Goal: Check status: Check status

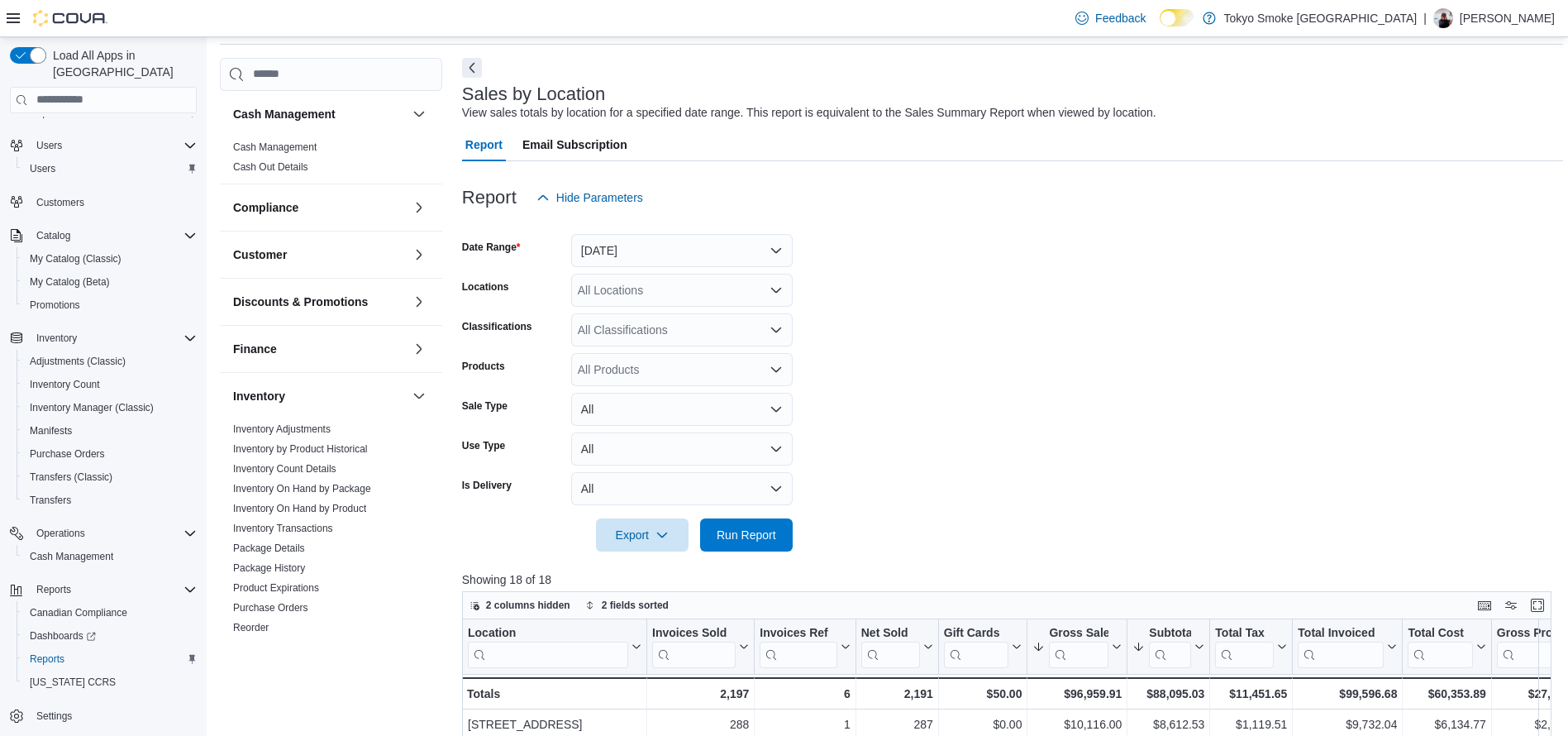
scroll to position [58, 0]
click at [766, 550] on span "Run Report" at bounding box center [746, 535] width 72 height 33
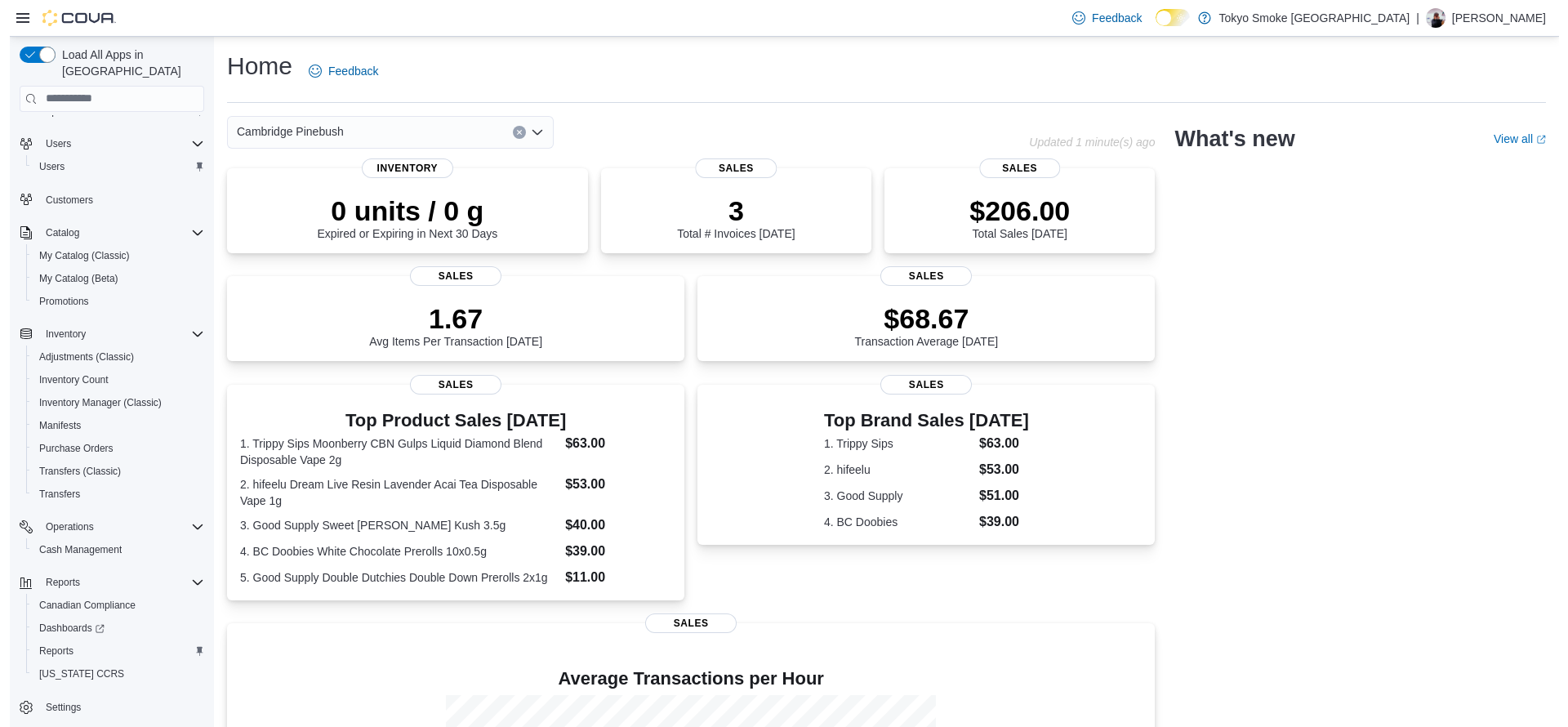
scroll to position [69, 0]
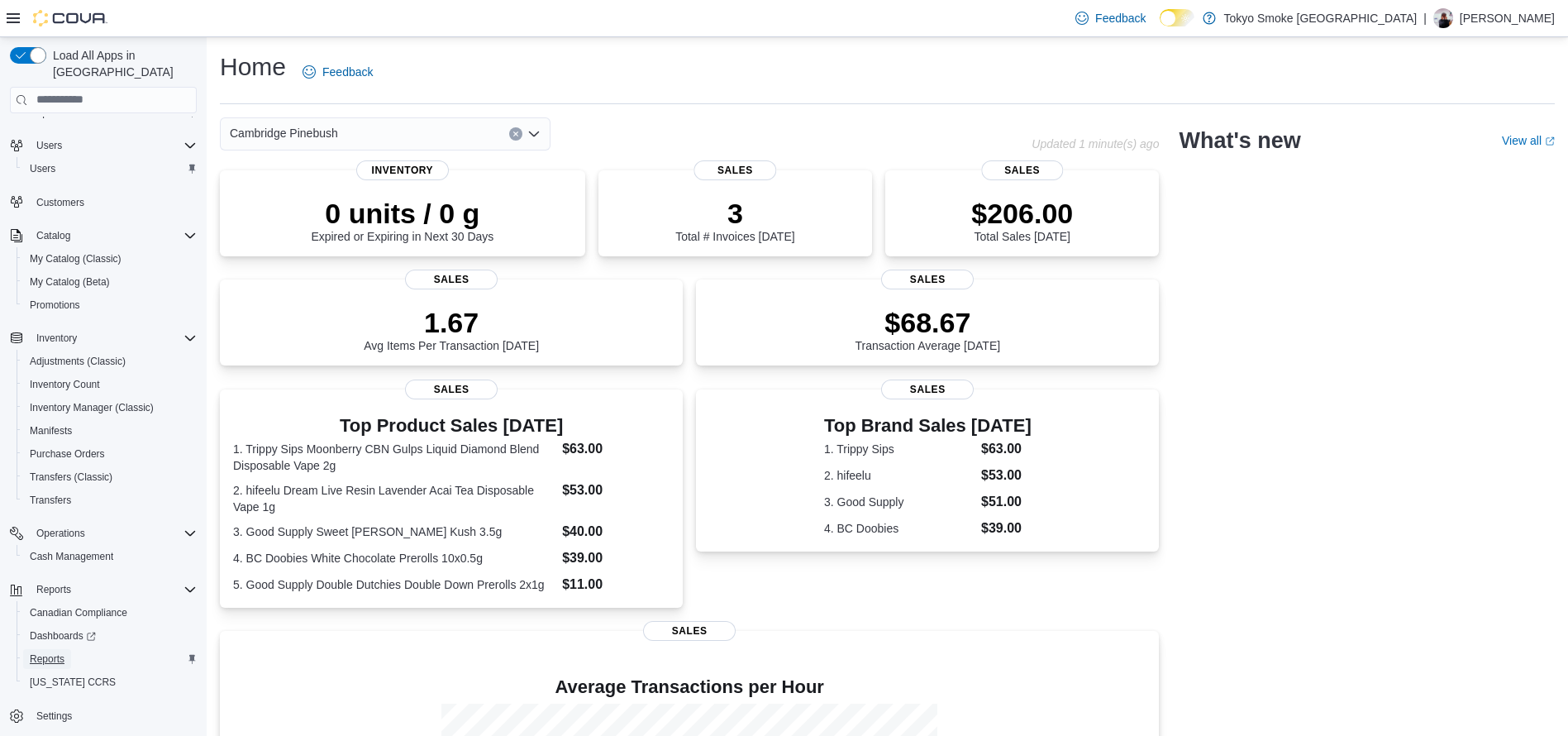
click at [45, 652] on span "Reports" at bounding box center [47, 659] width 35 height 13
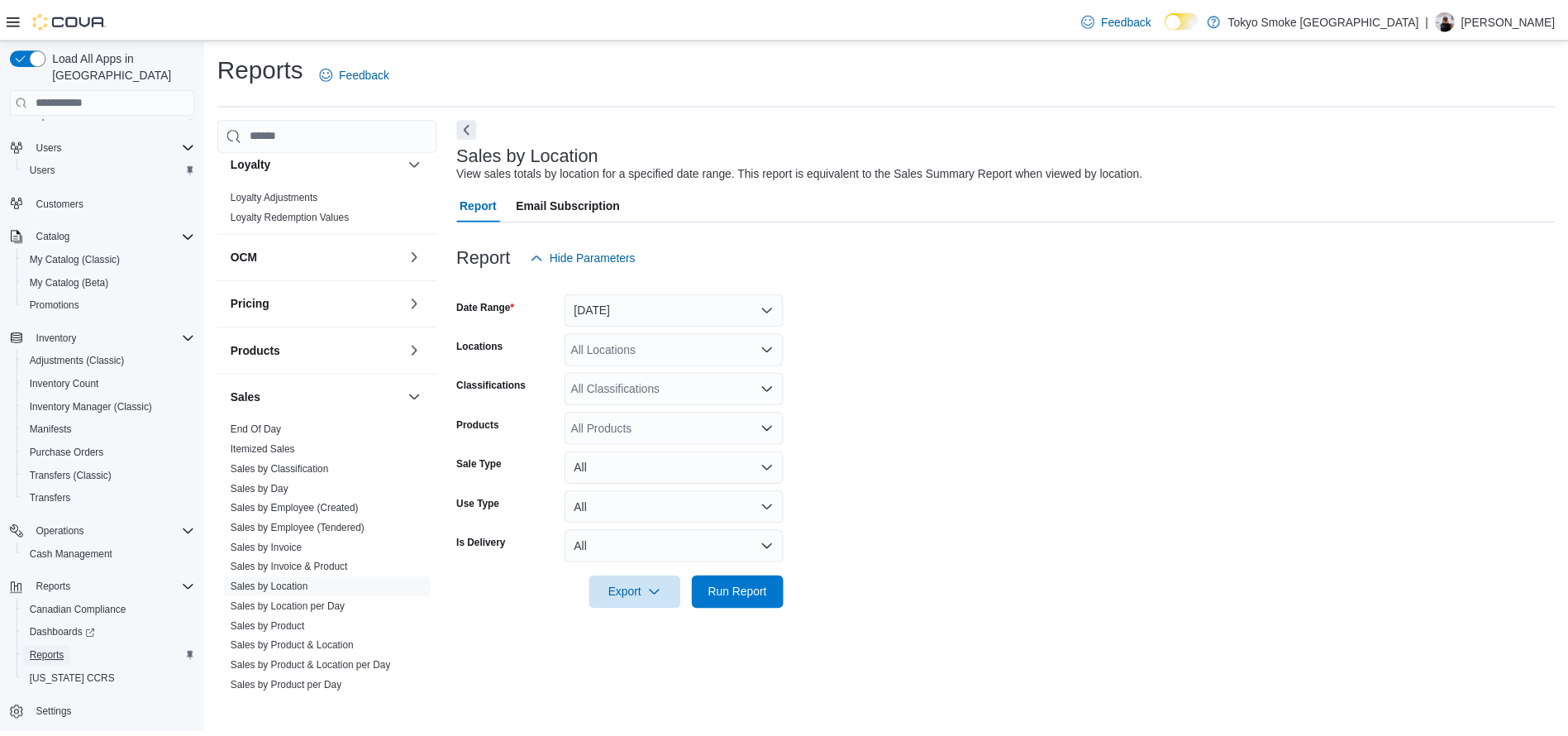
scroll to position [595, 0]
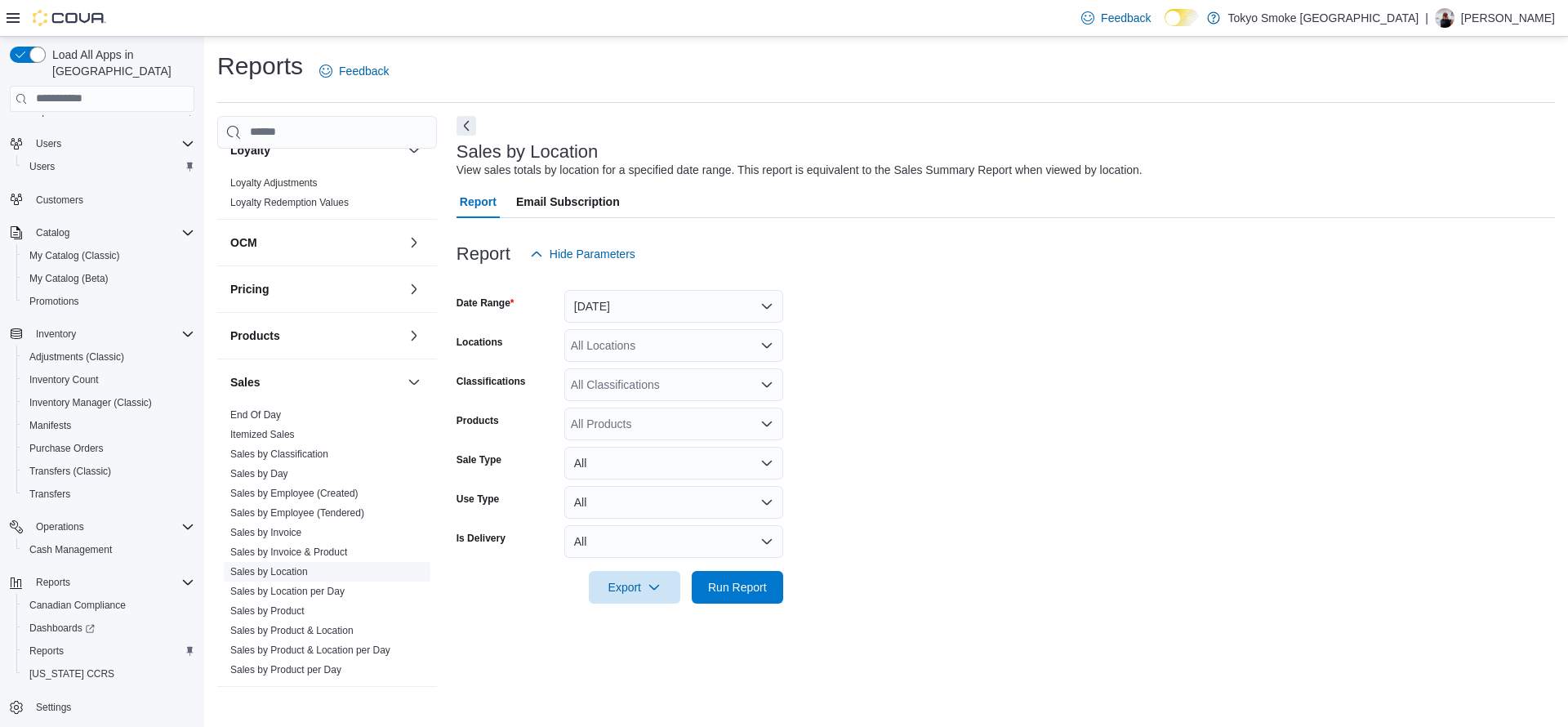
click at [294, 576] on link "Sales by Location" at bounding box center [269, 572] width 78 height 11
click at [749, 315] on button "[DATE]" at bounding box center [674, 305] width 219 height 32
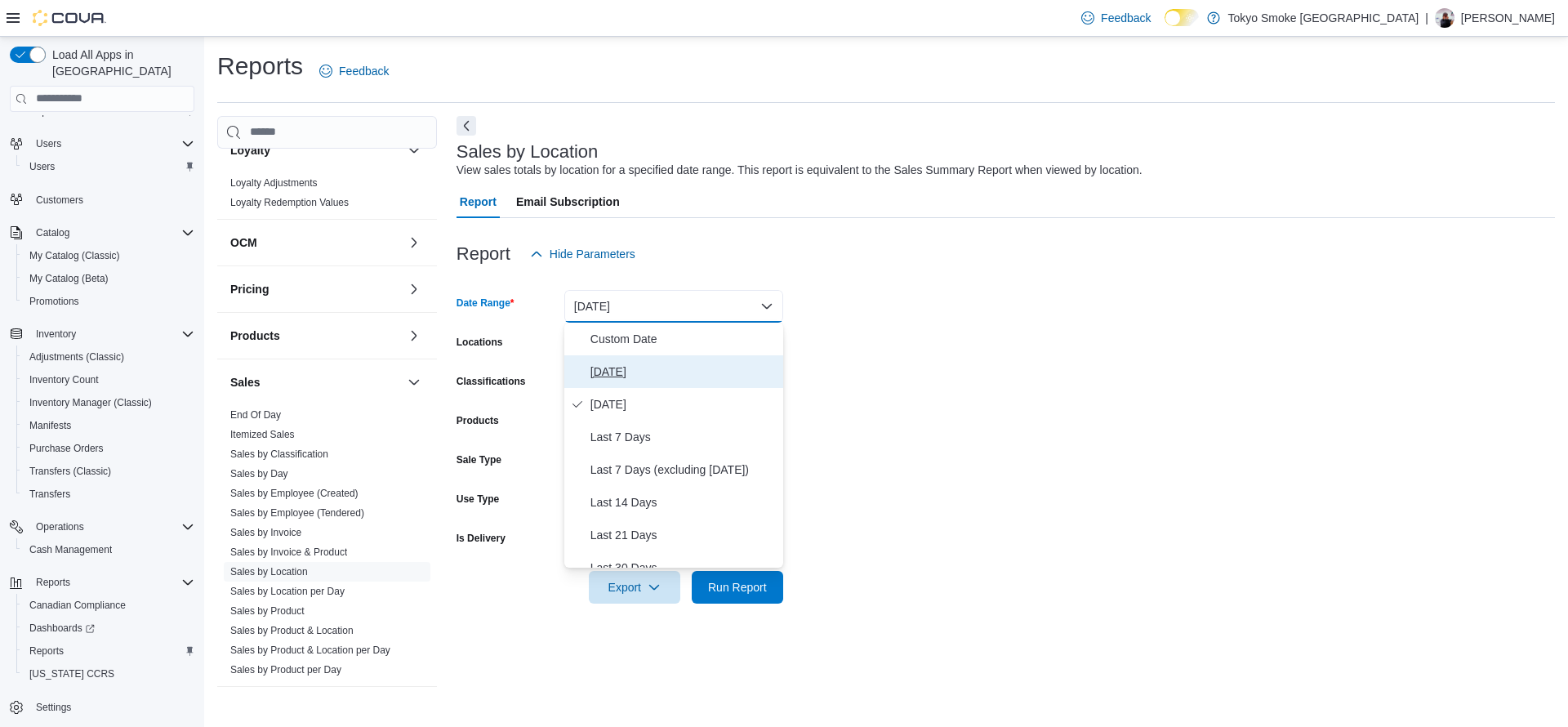
click at [616, 370] on span "[DATE]" at bounding box center [683, 371] width 187 height 19
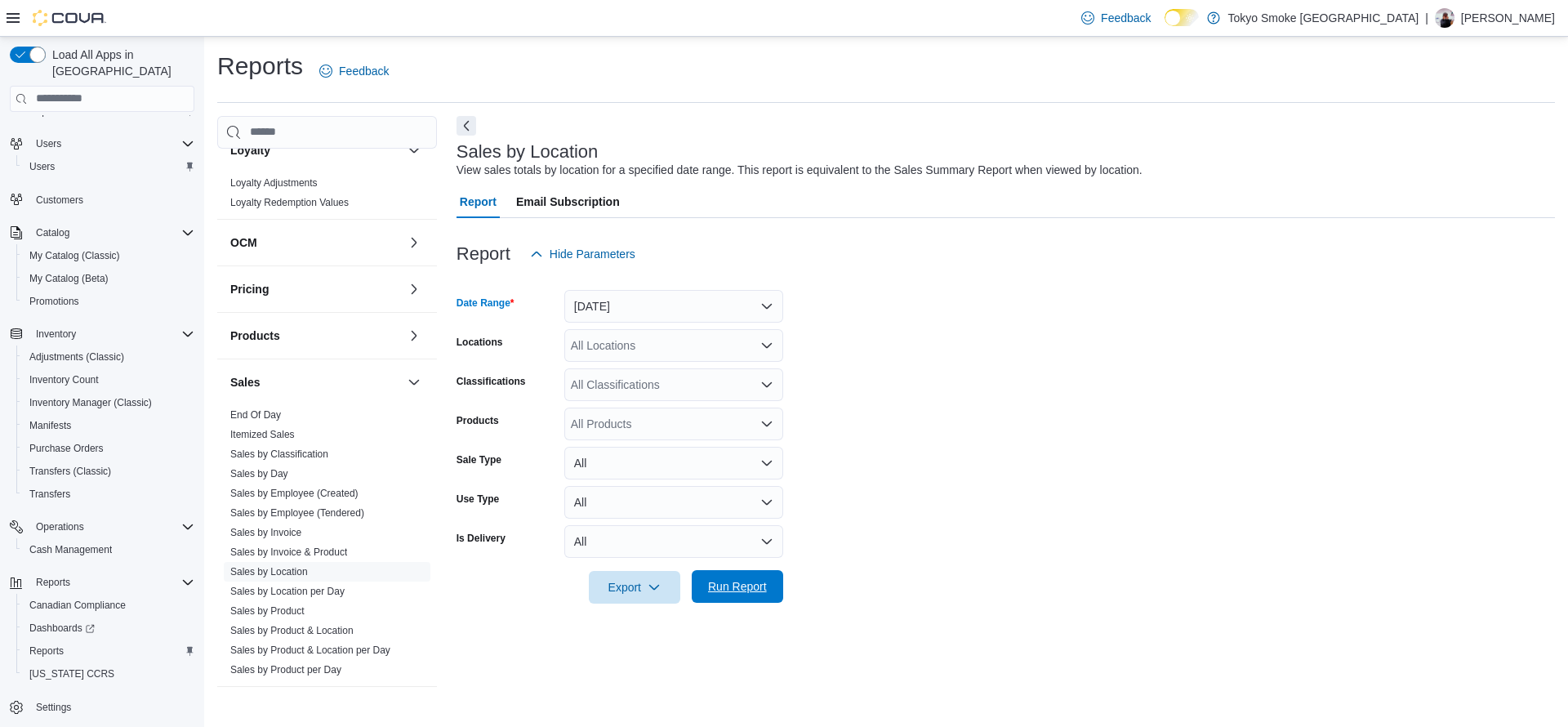
click at [709, 584] on span "Run Report" at bounding box center [737, 587] width 58 height 17
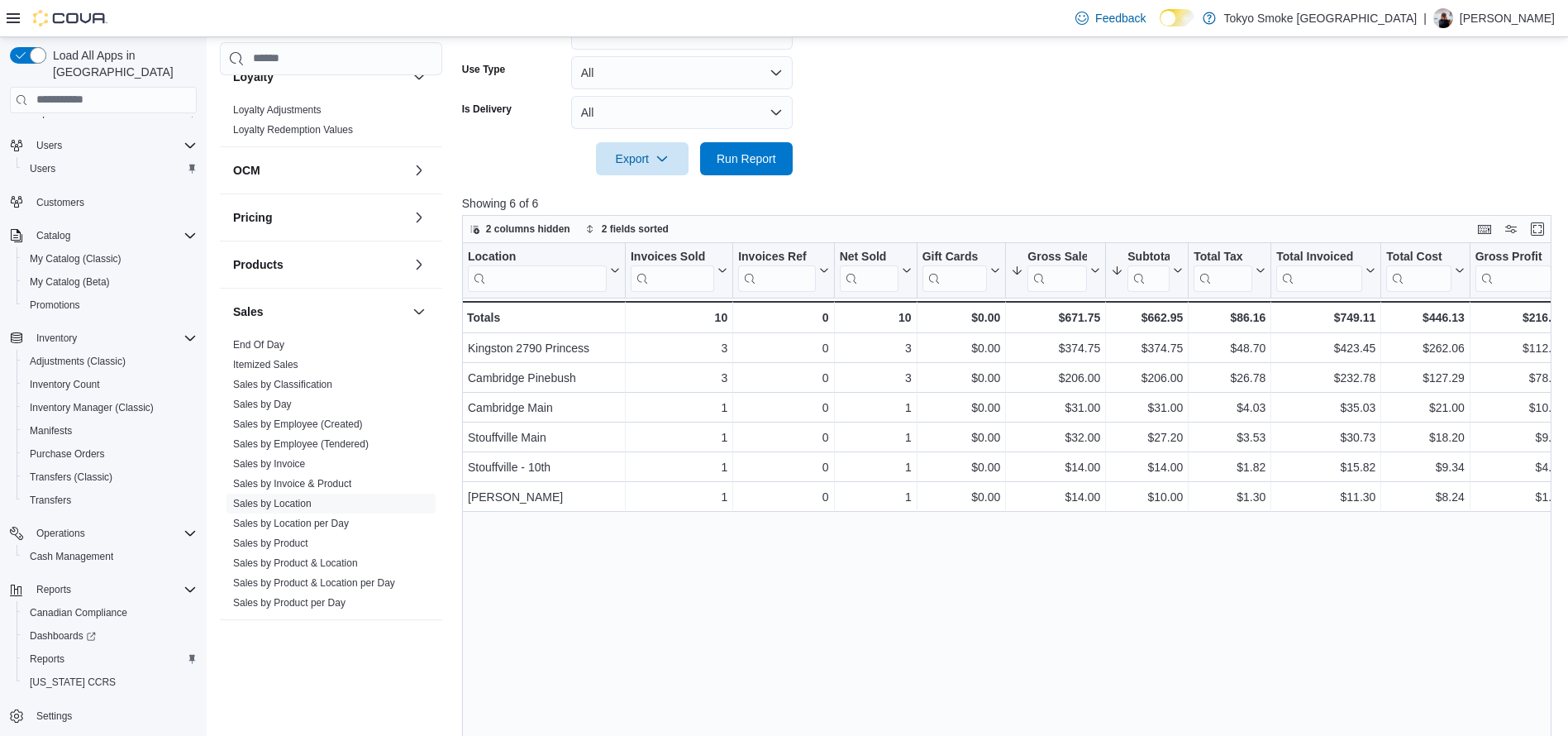
scroll to position [434, 0]
